Goal: Task Accomplishment & Management: Manage account settings

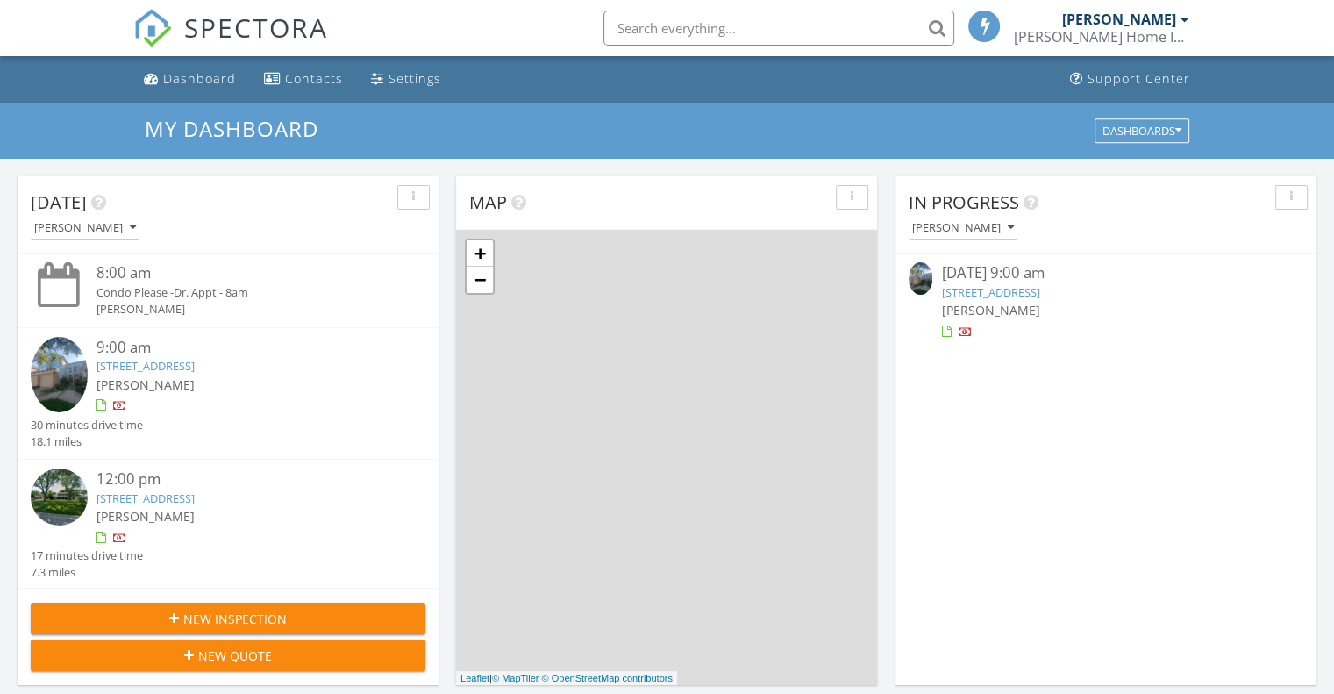
scroll to position [8, 9]
click at [1039, 292] on link "[STREET_ADDRESS]" at bounding box center [990, 292] width 98 height 16
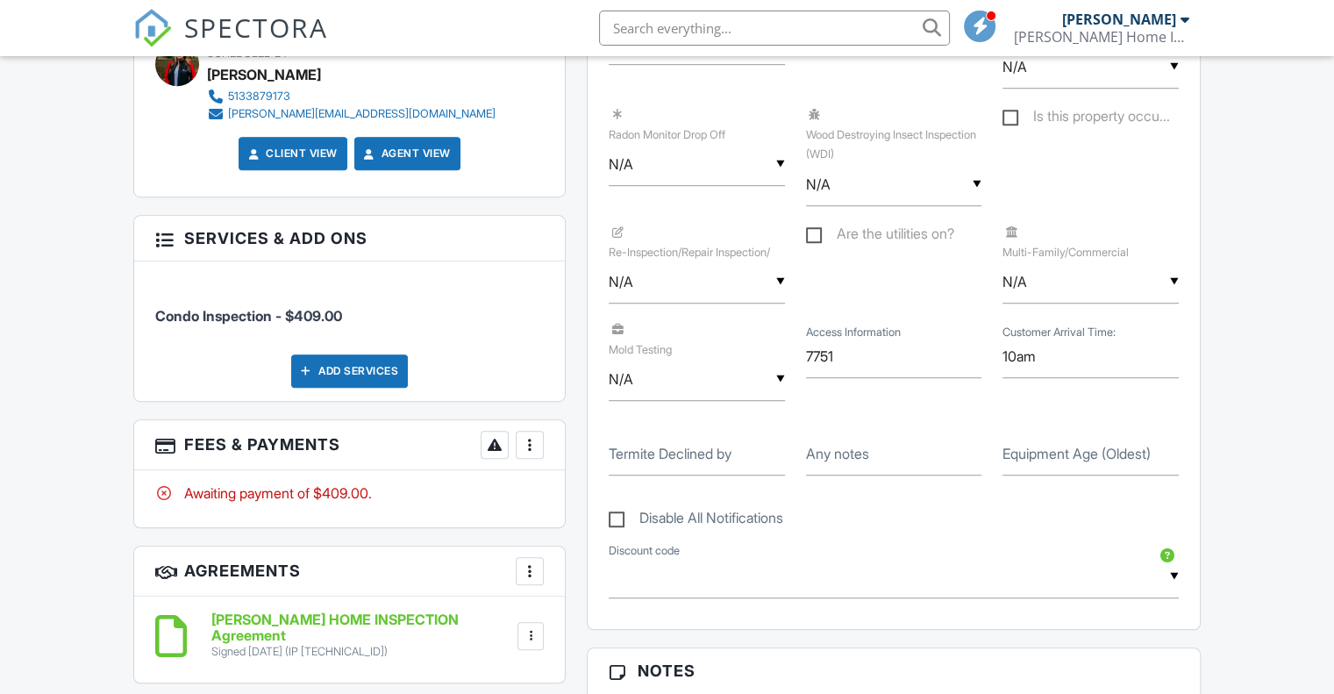
scroll to position [1046, 0]
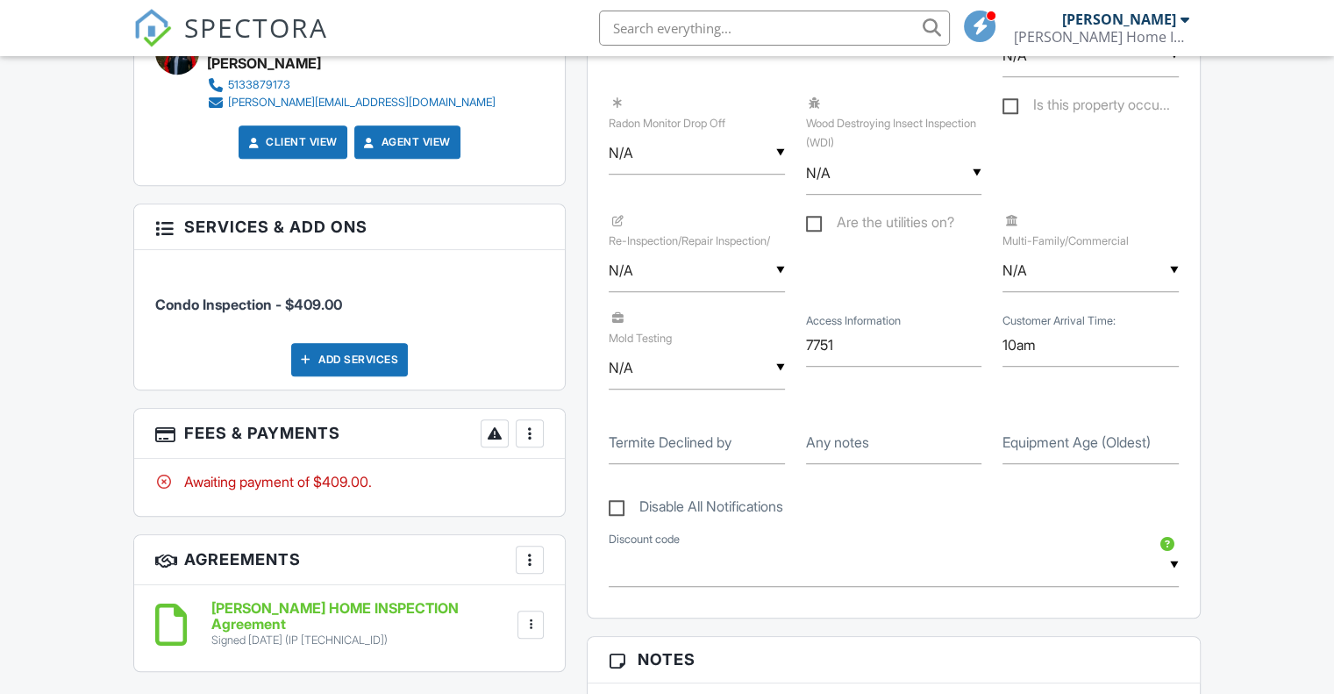
click at [1026, 433] on label "Equipment Age (Oldest)" at bounding box center [1076, 441] width 148 height 19
click at [1026, 433] on input "Equipment Age (Oldest)" at bounding box center [1090, 442] width 176 height 43
type input "2018"
click at [530, 424] on div at bounding box center [530, 433] width 18 height 18
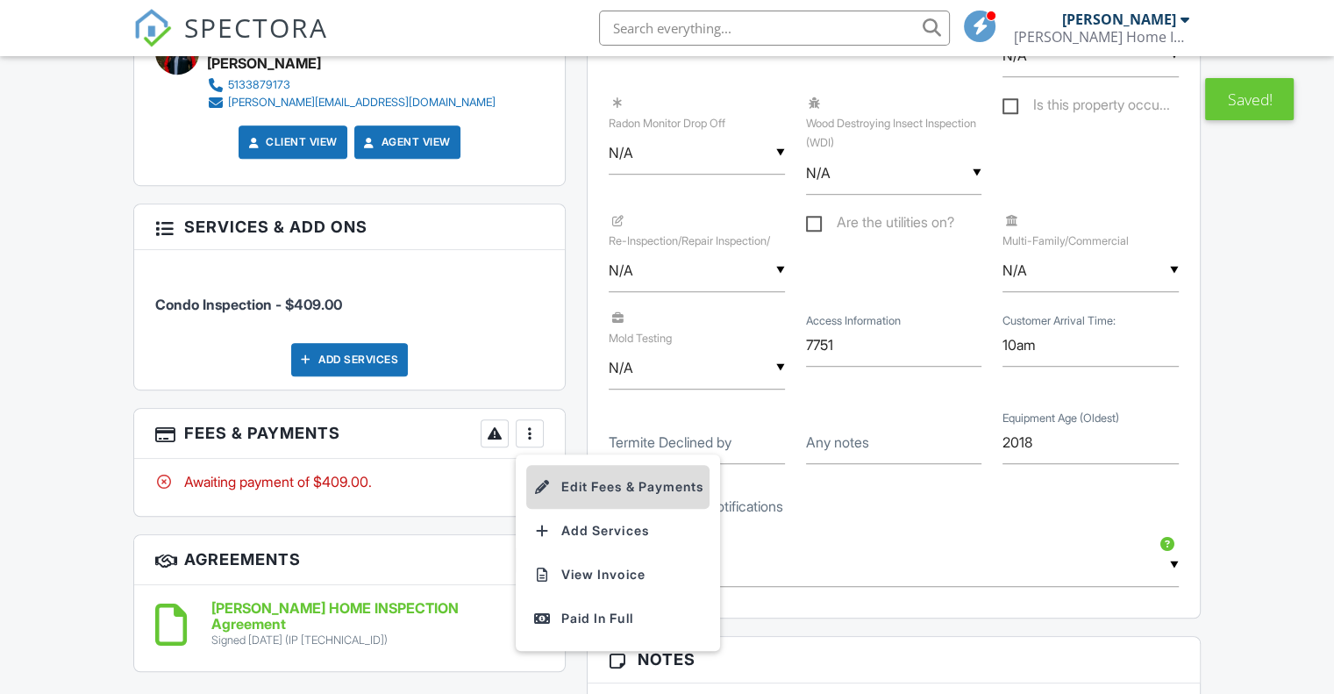
click at [544, 478] on div at bounding box center [542, 487] width 18 height 18
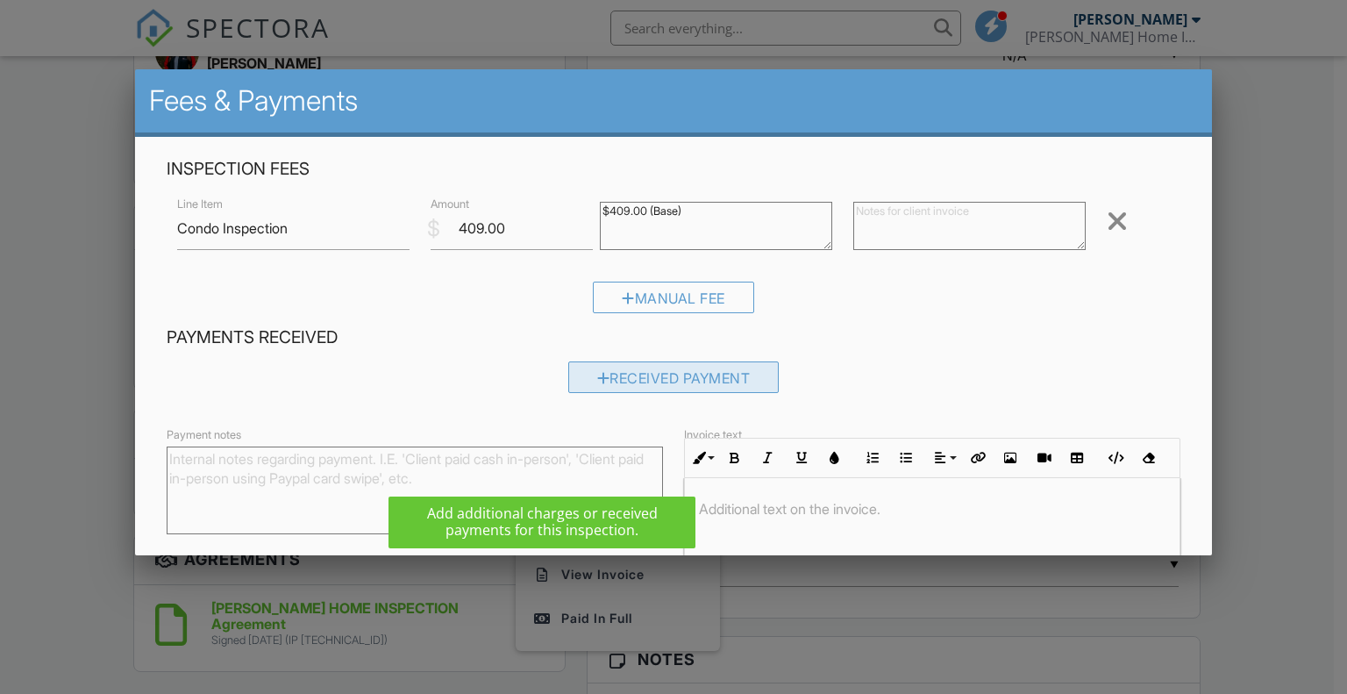
click at [668, 374] on div "Received Payment" at bounding box center [673, 377] width 211 height 32
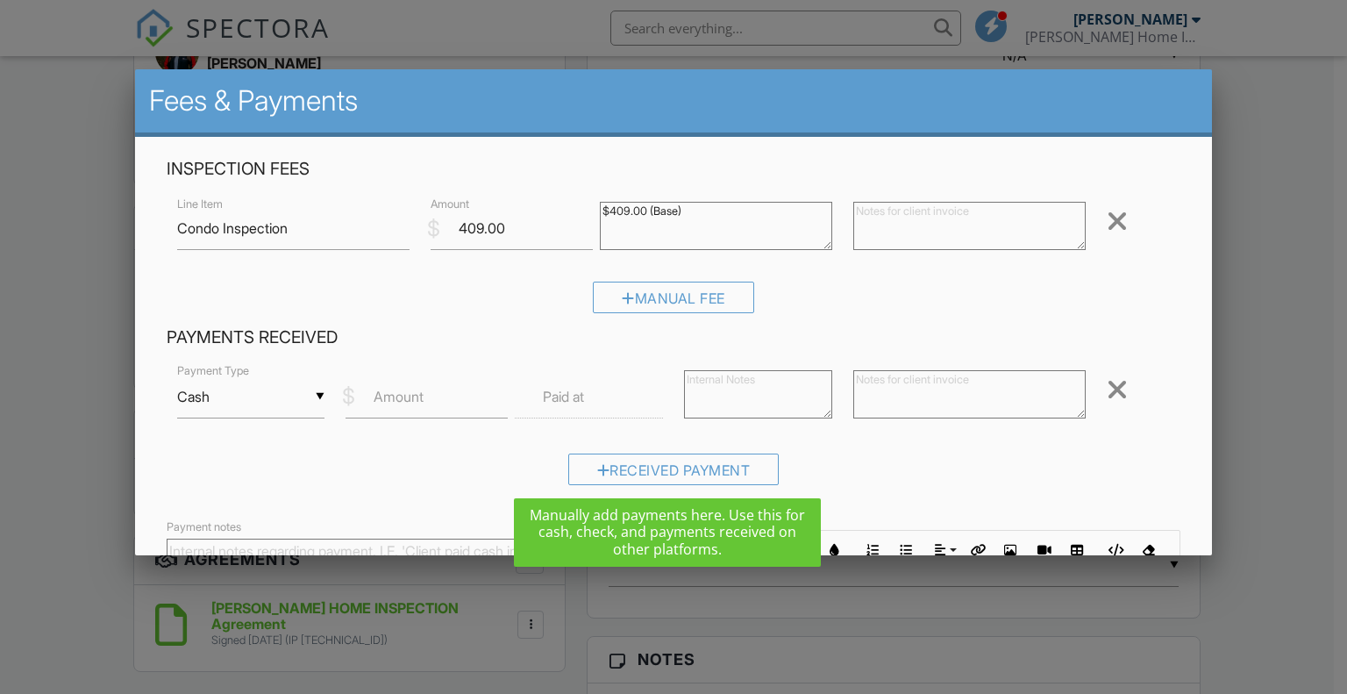
click at [279, 393] on input "Cash" at bounding box center [251, 396] width 148 height 43
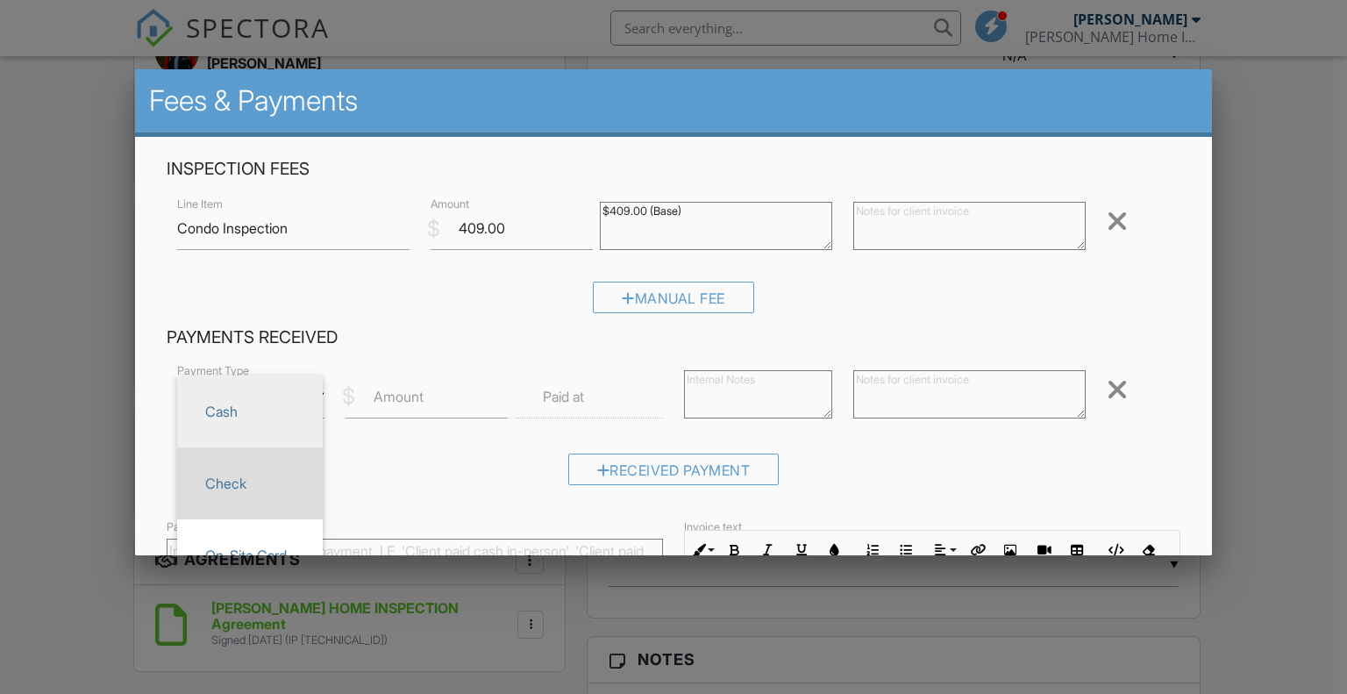
click at [259, 479] on span "Check" at bounding box center [250, 483] width 118 height 44
type input "Check"
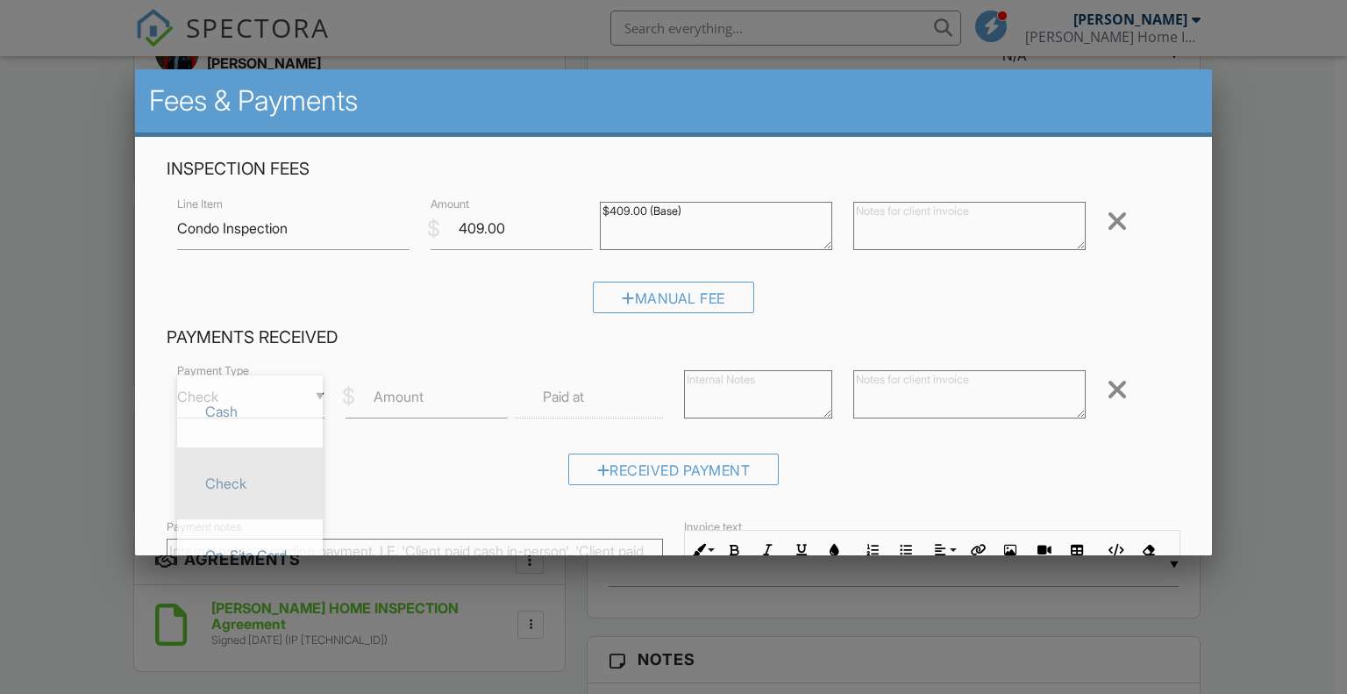
click at [398, 392] on label "Amount" at bounding box center [399, 396] width 50 height 19
click at [398, 392] on input "Amount" at bounding box center [427, 396] width 162 height 43
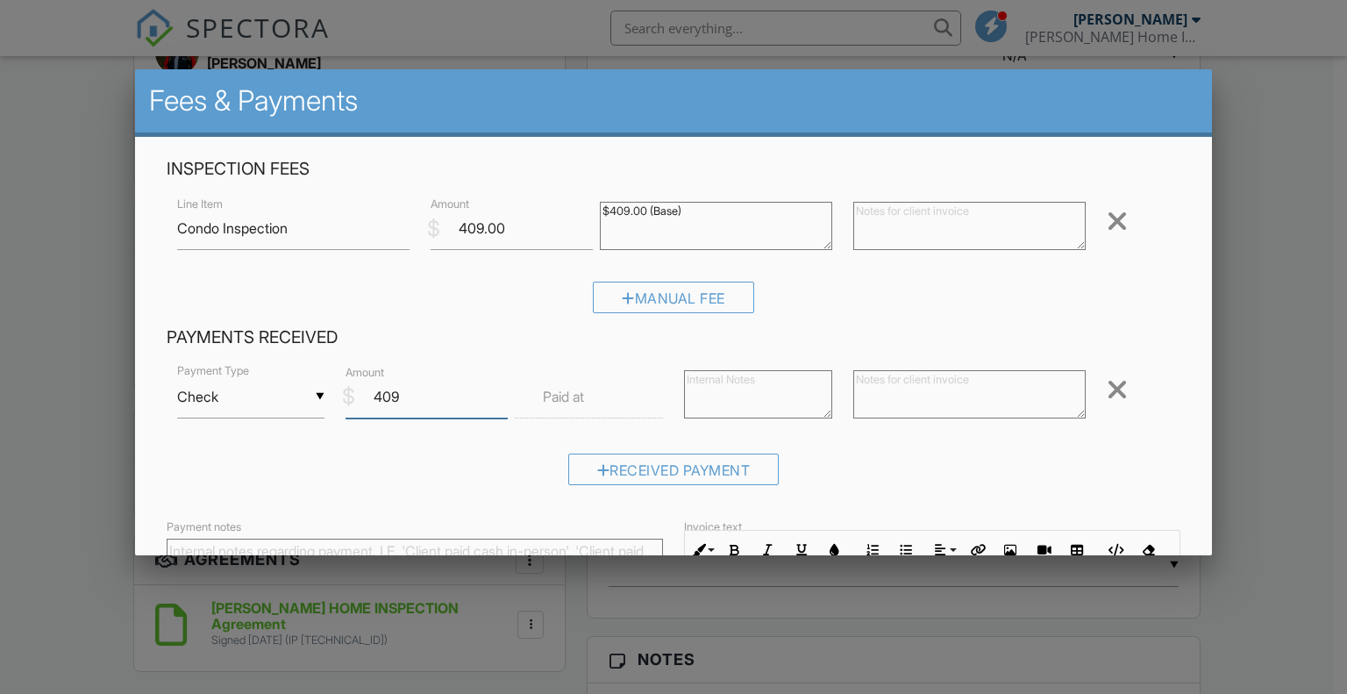
type input "409"
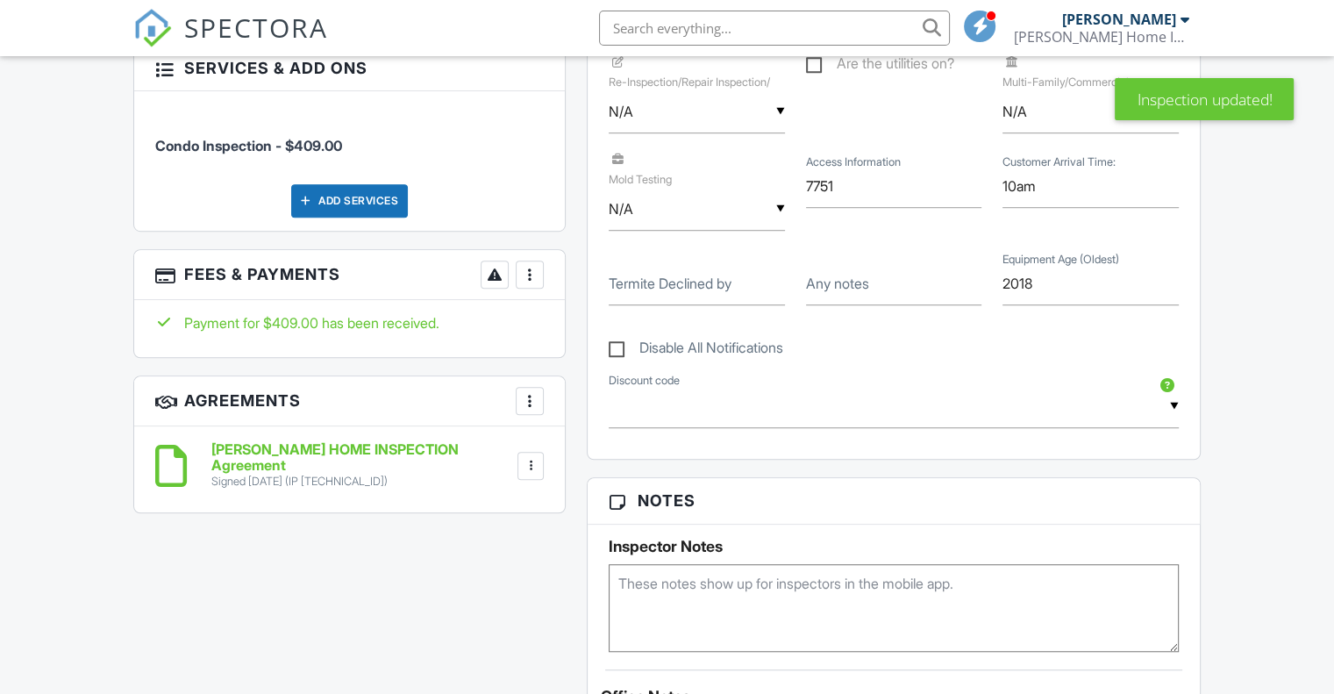
scroll to position [1182, 0]
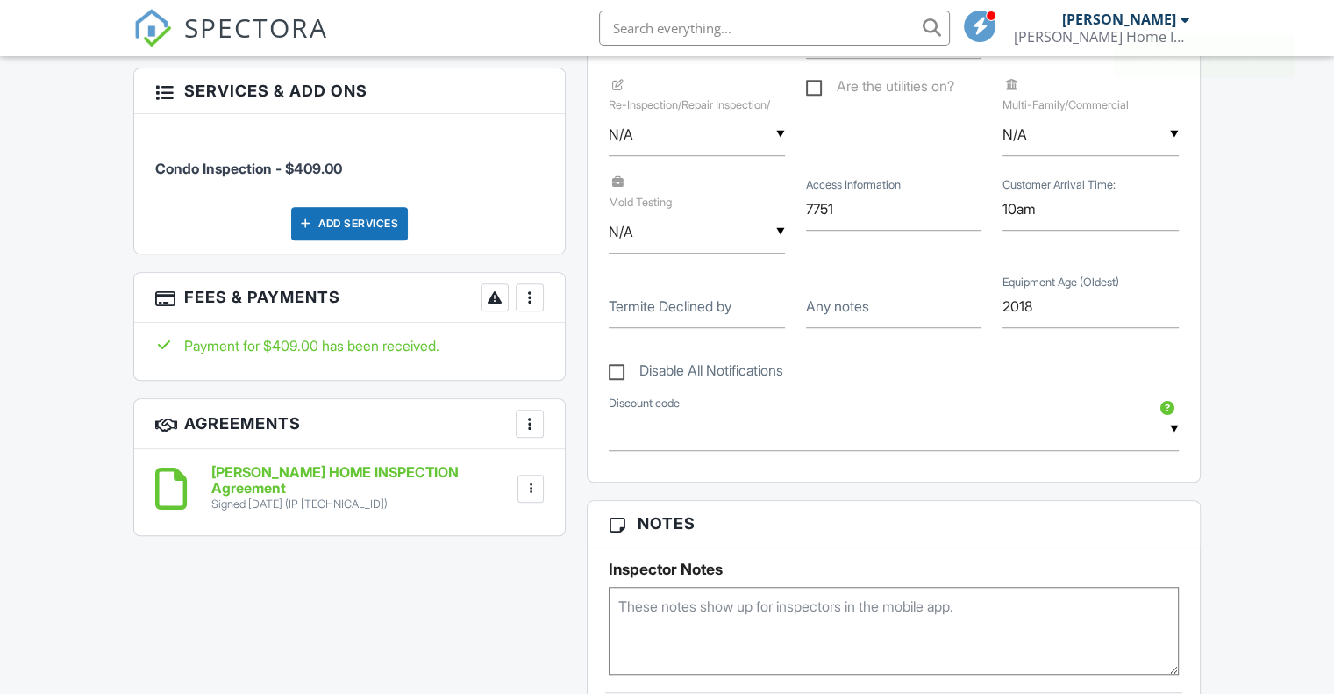
click at [537, 289] on div at bounding box center [530, 298] width 18 height 18
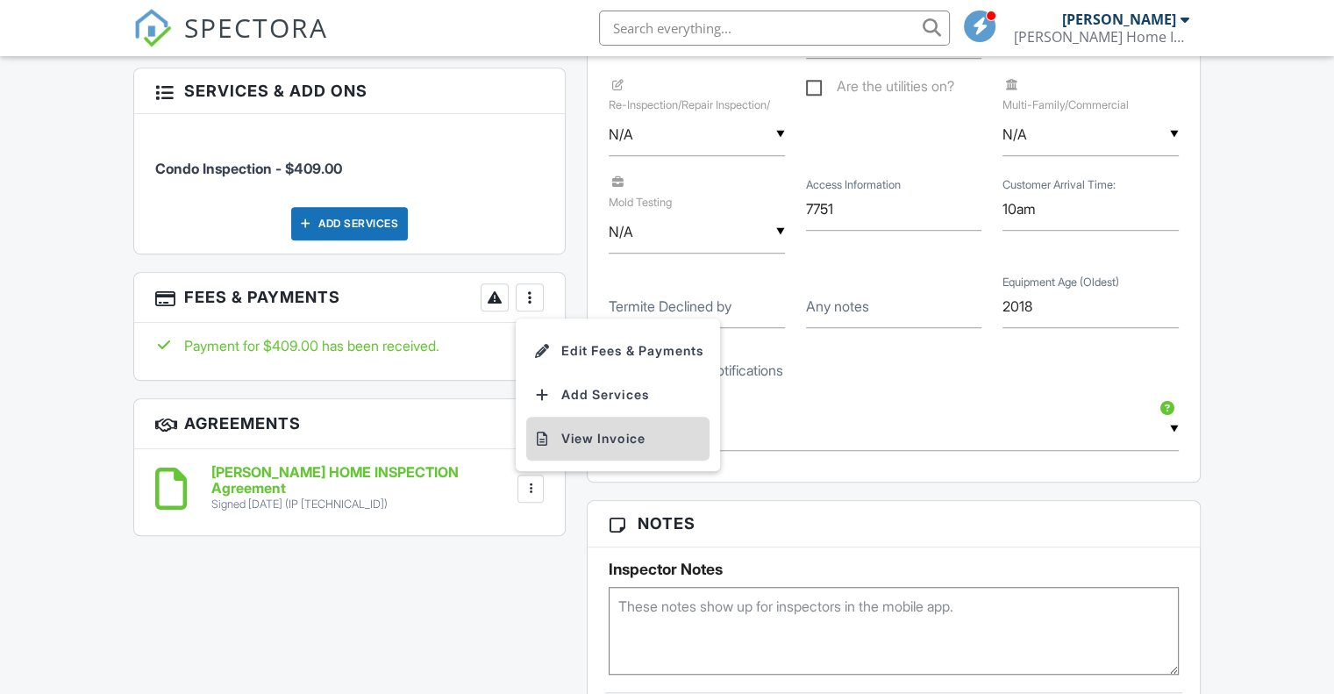
click at [546, 430] on div at bounding box center [542, 439] width 18 height 18
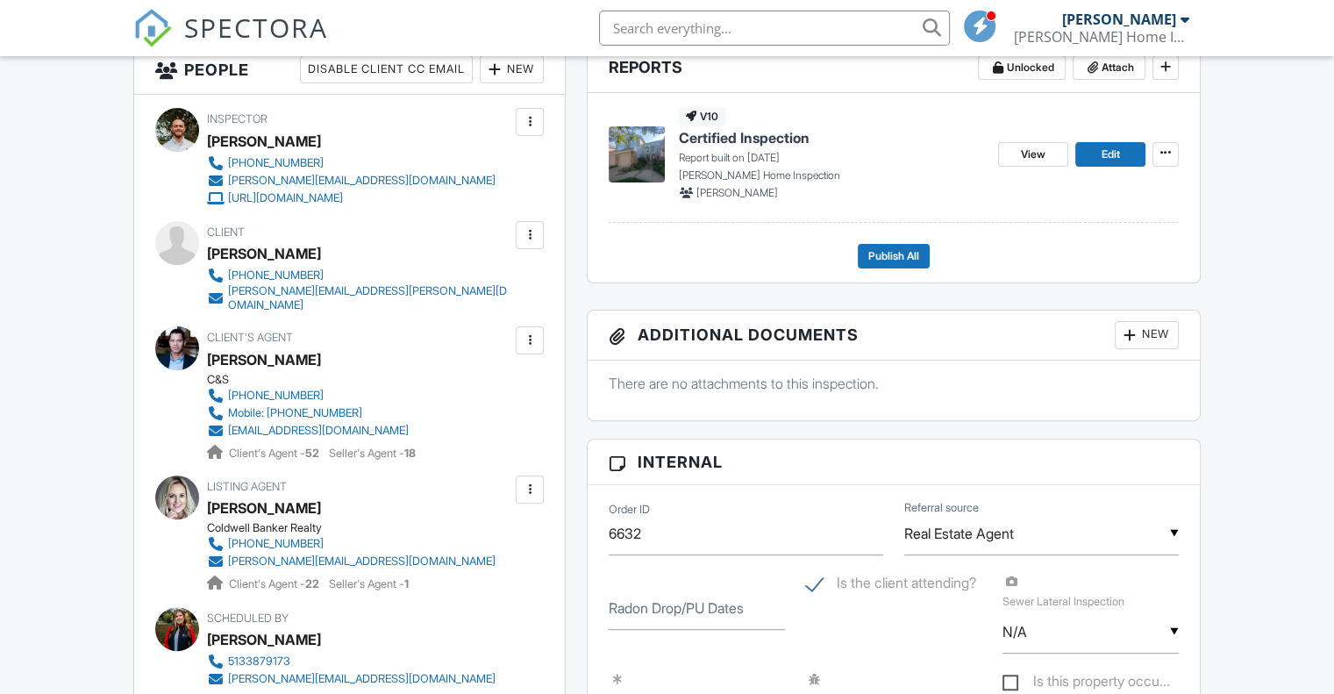
scroll to position [469, 0]
click at [1021, 160] on span "View" at bounding box center [1033, 155] width 25 height 18
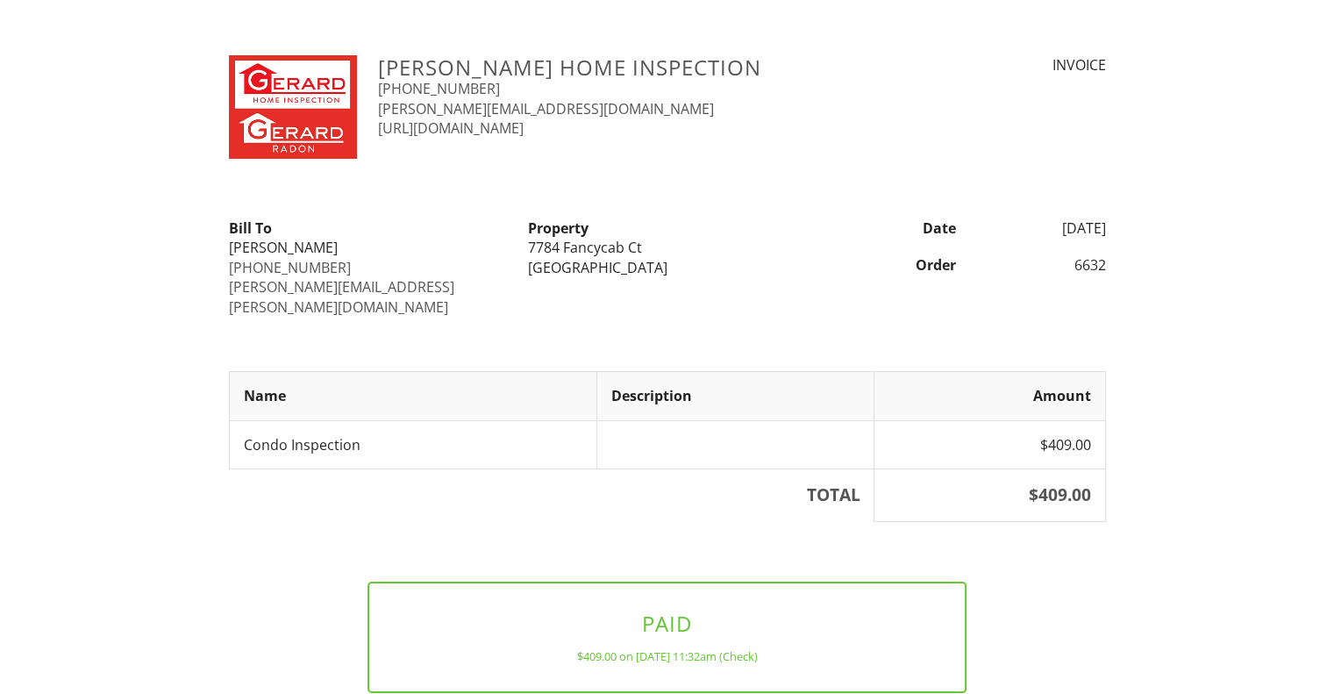
scroll to position [97, 0]
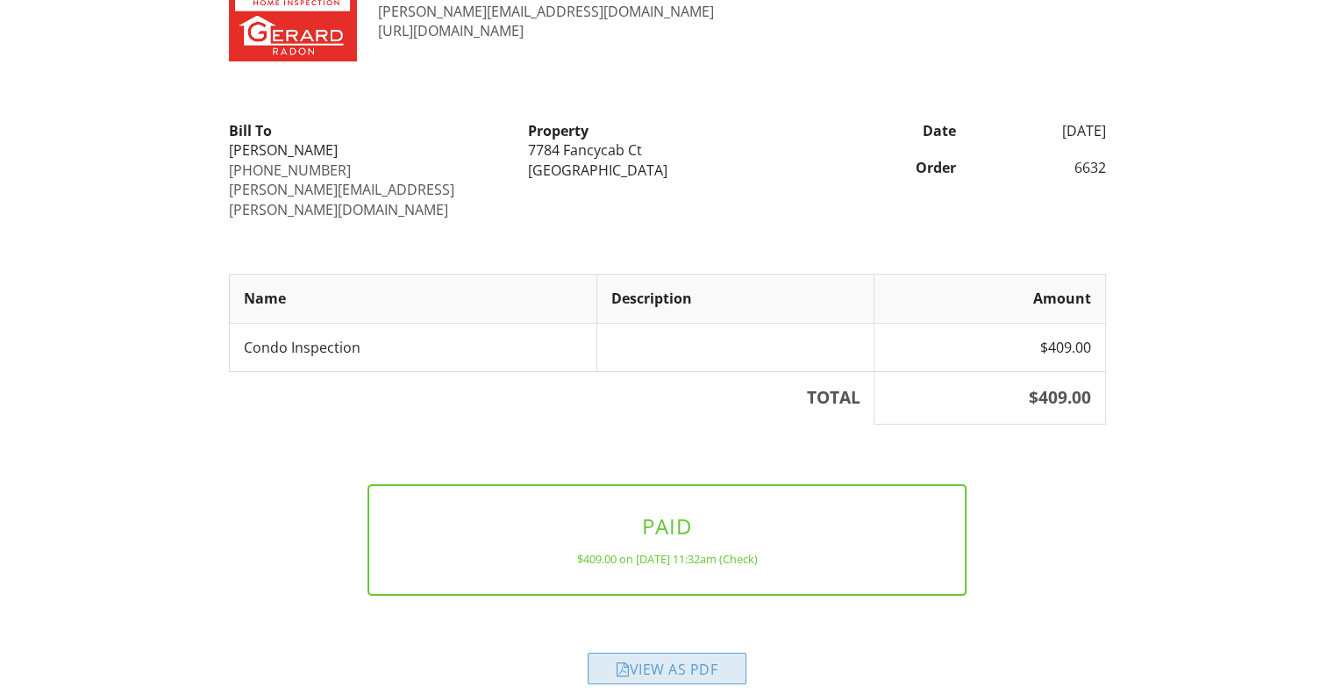
click at [723, 653] on div "View as PDF" at bounding box center [667, 669] width 159 height 32
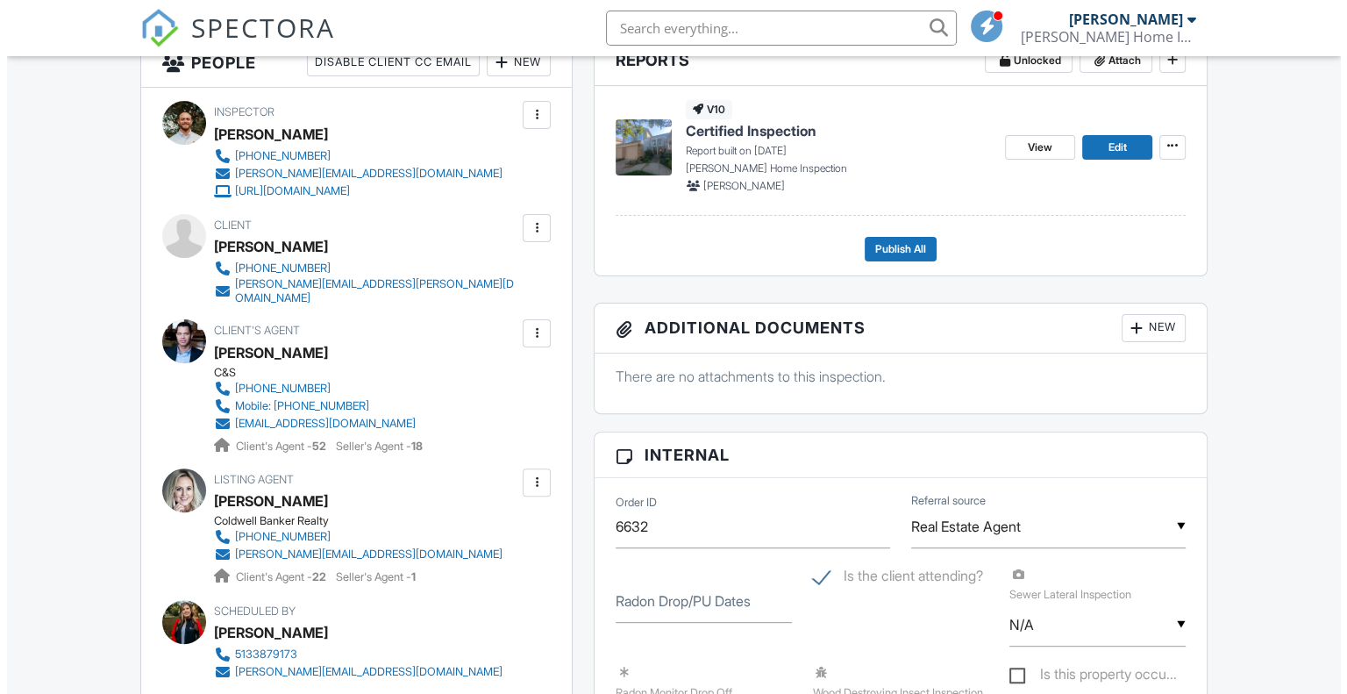
scroll to position [480, 0]
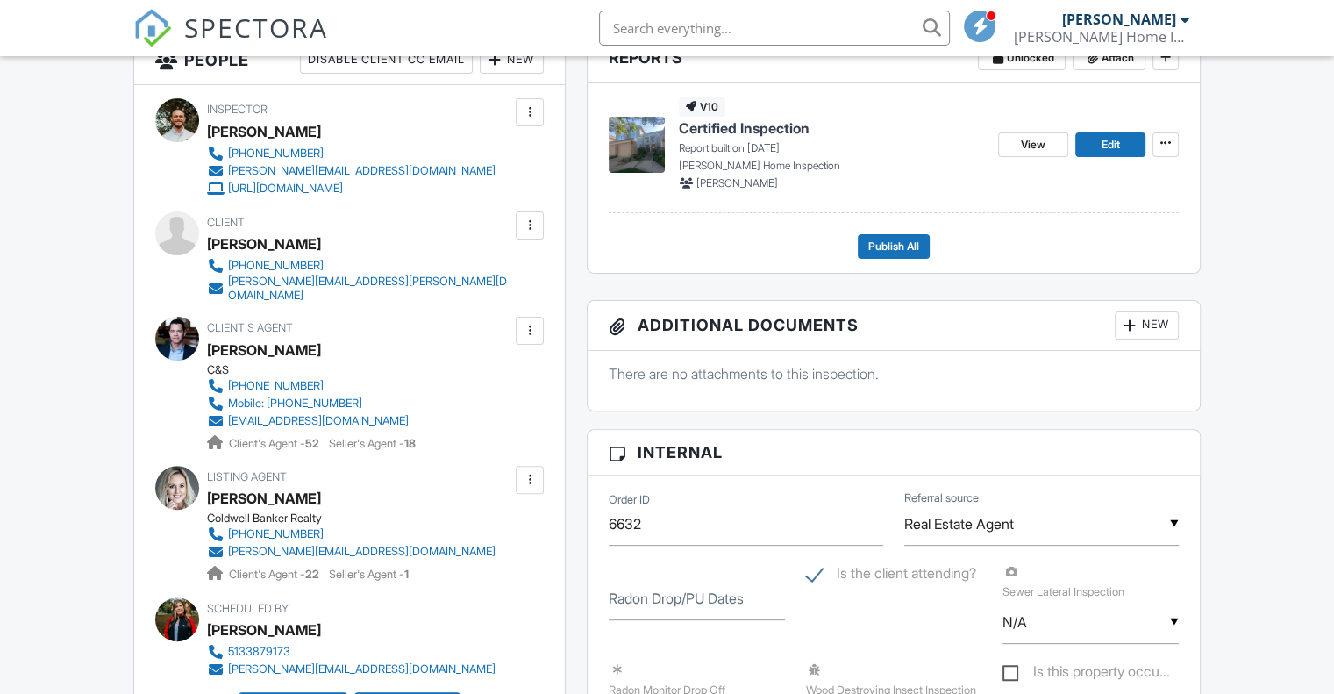
click at [370, 277] on div "[PERSON_NAME][EMAIL_ADDRESS][PERSON_NAME][DOMAIN_NAME]" at bounding box center [369, 289] width 283 height 28
click at [878, 252] on span "Publish All" at bounding box center [893, 247] width 51 height 18
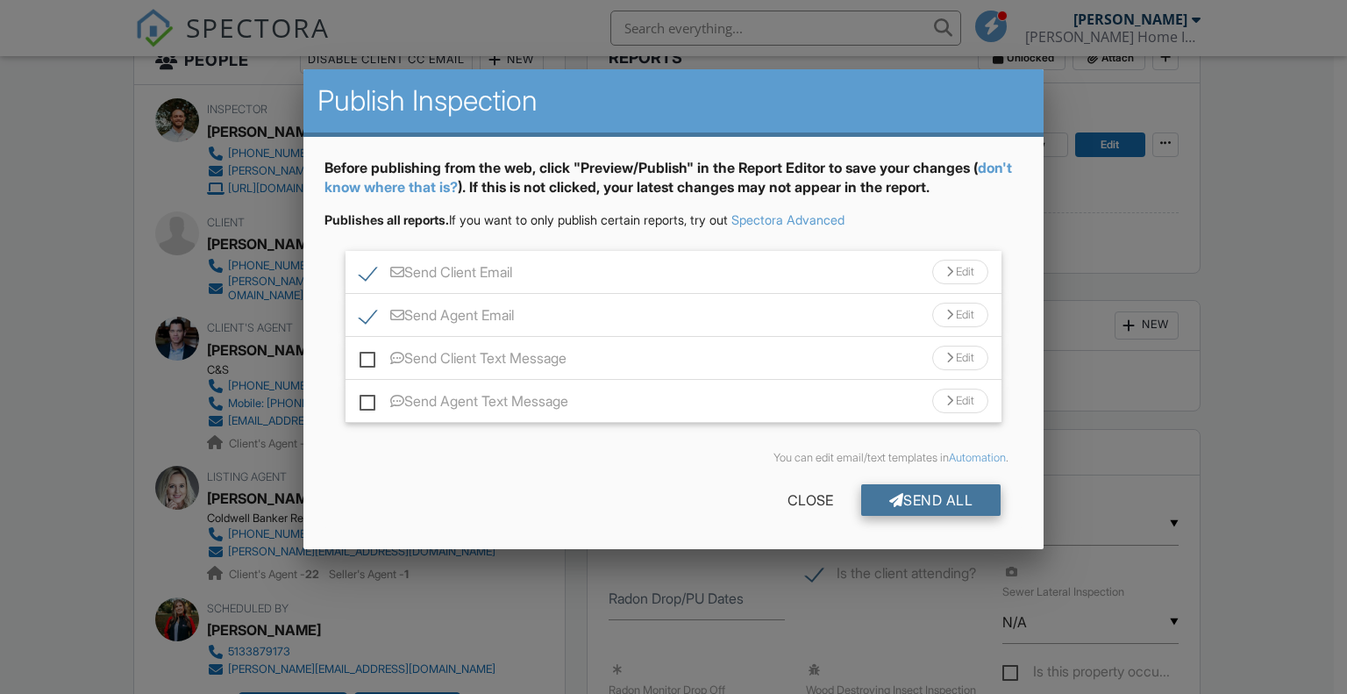
click at [914, 506] on div "Send All" at bounding box center [931, 500] width 140 height 32
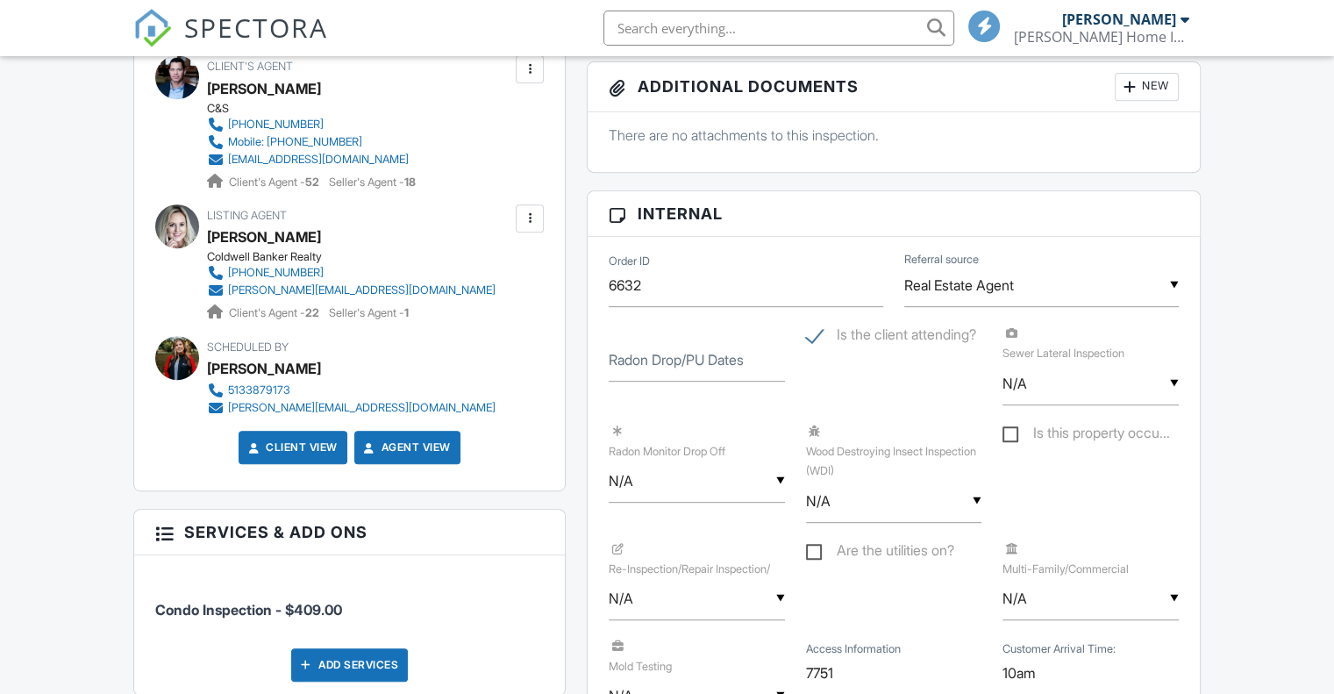
scroll to position [480, 0]
